Goal: Navigation & Orientation: Find specific page/section

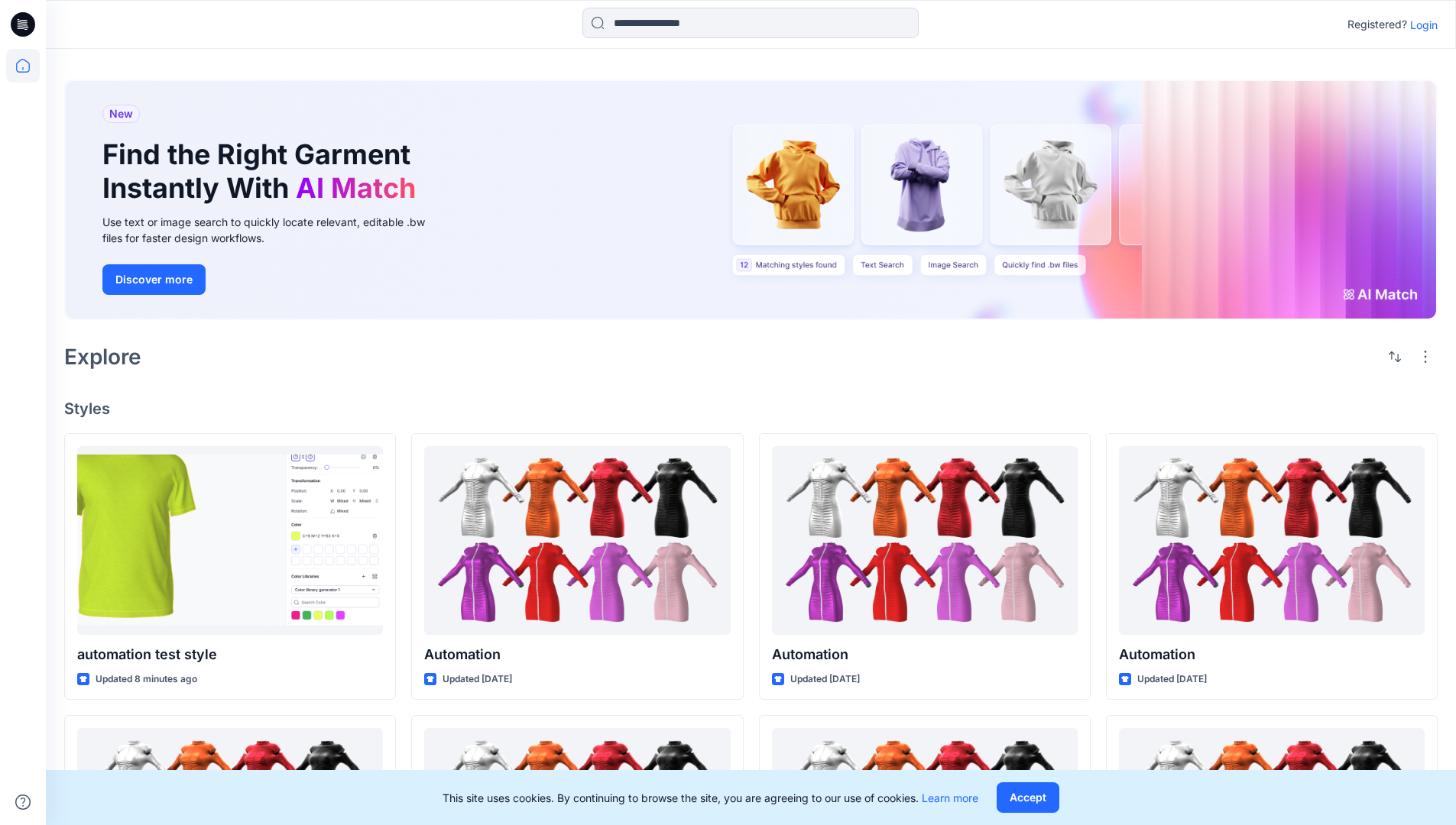
click at [1420, 24] on p "Login" at bounding box center [1423, 24] width 27 height 16
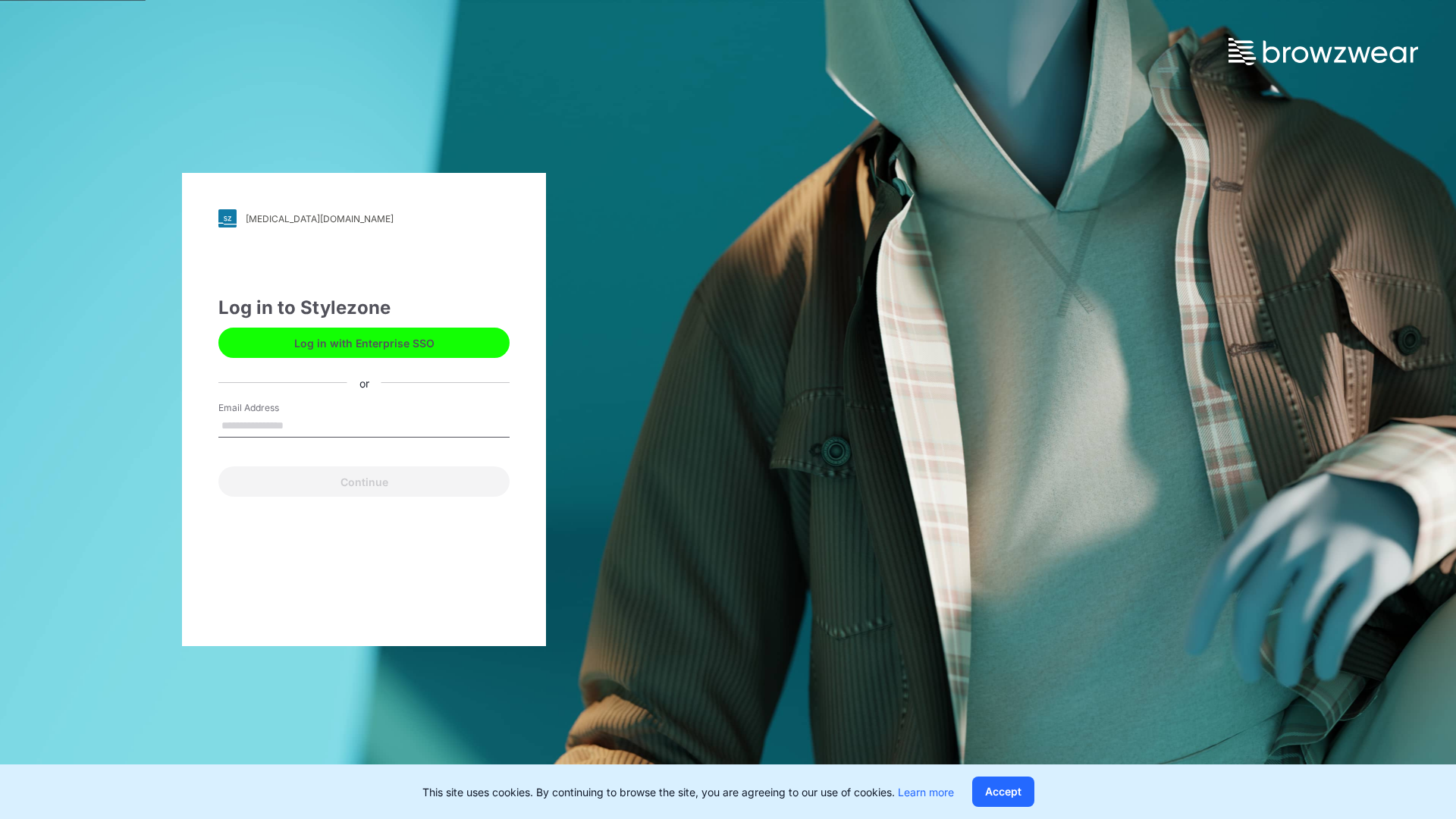
click at [300, 424] on input "Email Address" at bounding box center [364, 426] width 292 height 23
type input "**********"
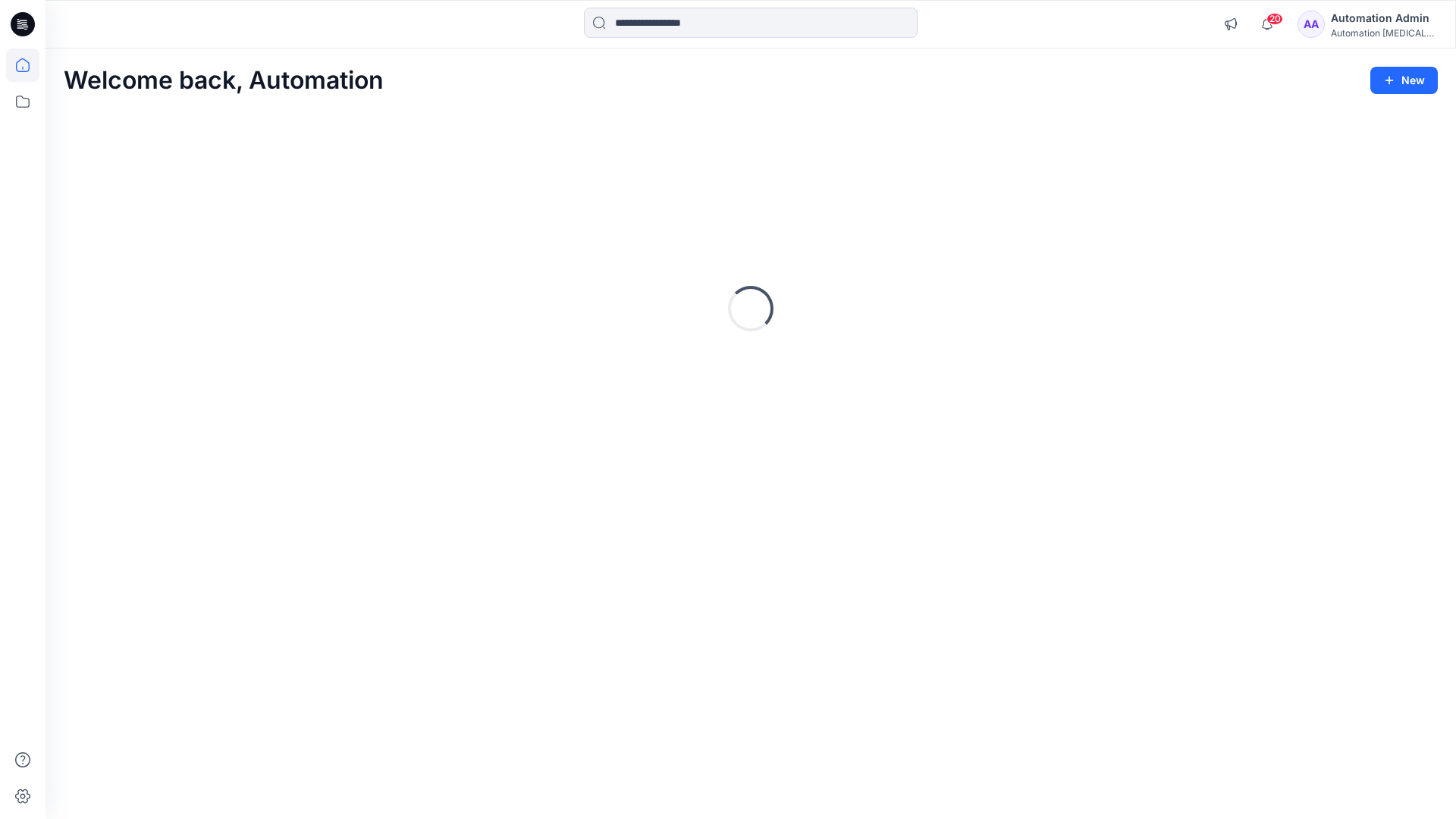
click at [29, 65] on icon at bounding box center [22, 65] width 14 height 14
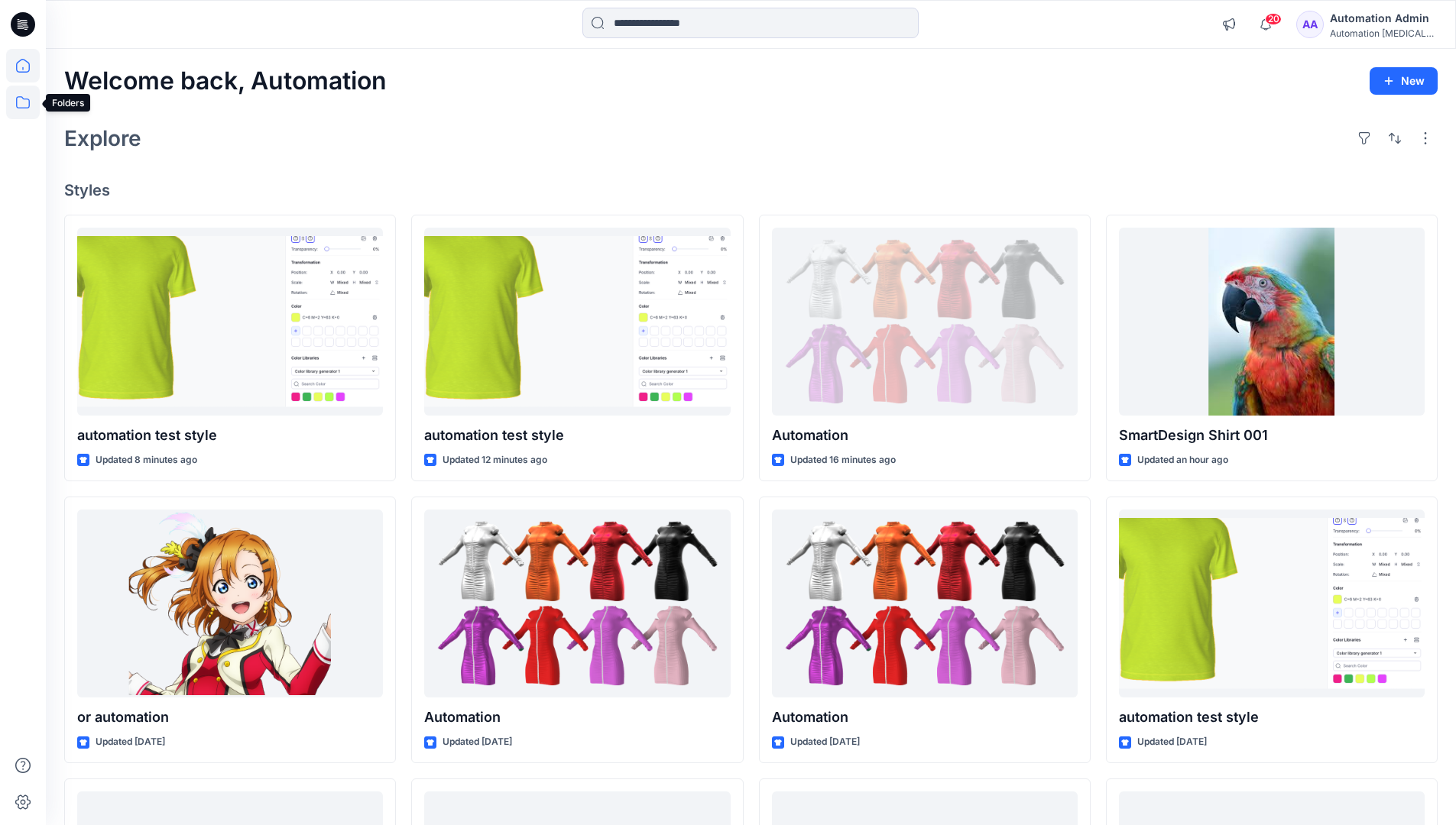
click at [22, 107] on icon at bounding box center [23, 102] width 34 height 34
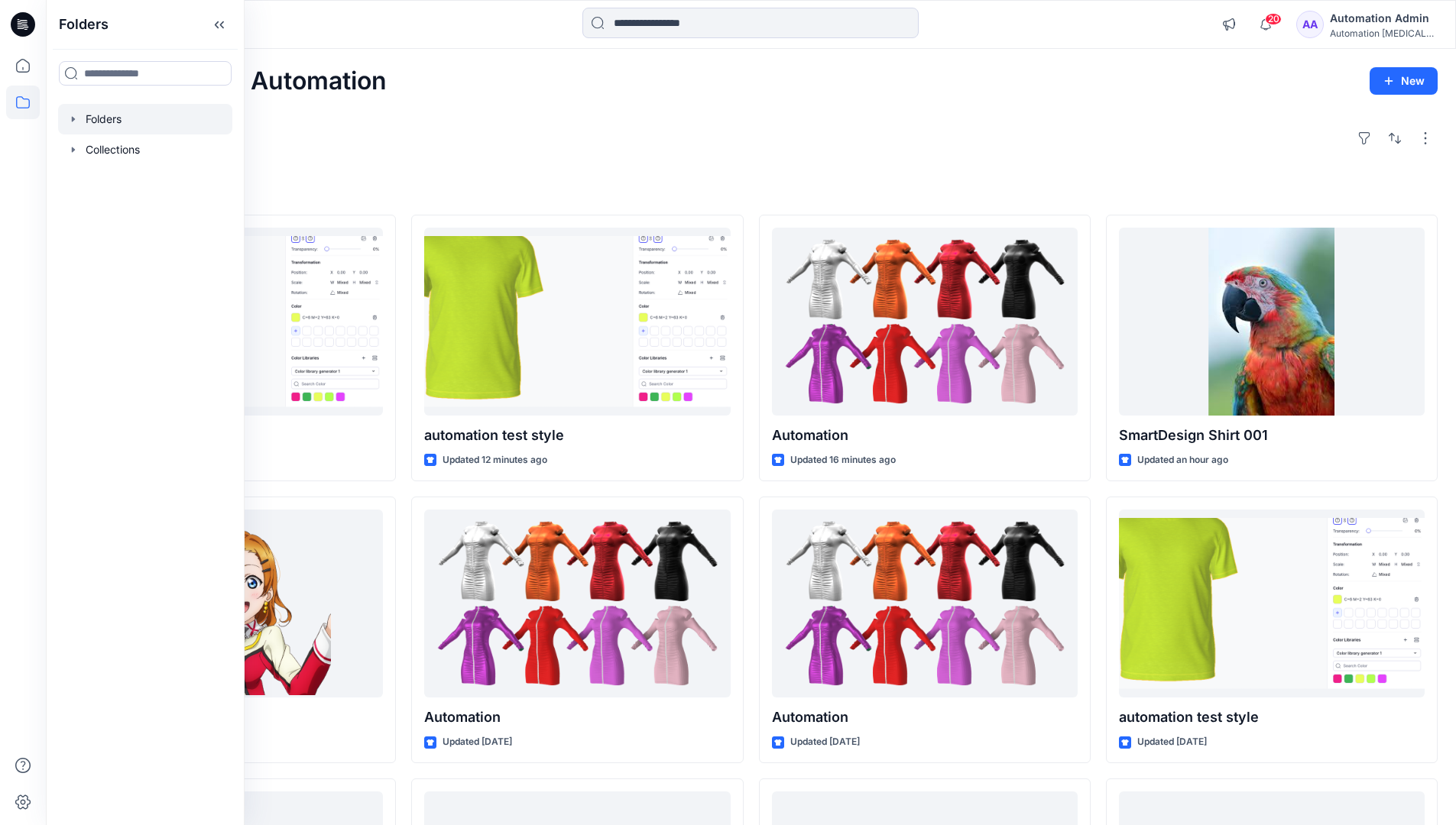
click at [96, 119] on div at bounding box center [145, 119] width 174 height 31
